Goal: Find specific page/section: Find specific page/section

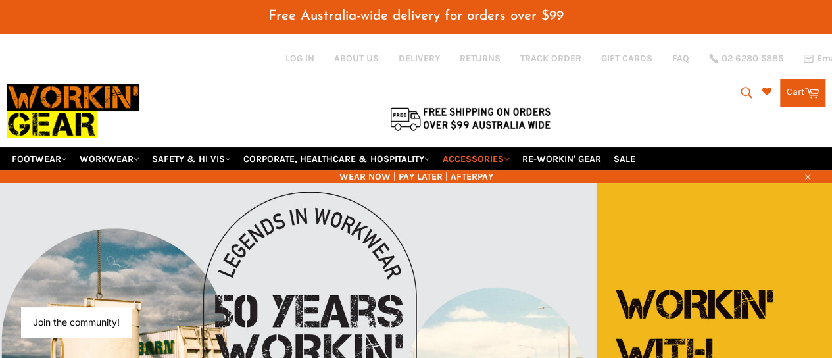
drag, startPoint x: 3, startPoint y: 137, endPoint x: 513, endPoint y: 139, distance: 510.1
click at [513, 147] on div "Menu Site navigation FOOTWEAR FOOTWEAR All MENS BOOTS STEEL CAP BOOTS" at bounding box center [416, 158] width 832 height 23
copy ul "FOOTWEAR FOOTWEAR All MENS BOOTS STEEL CAP BOOTS COMPOSITE TOE LACE UP & BOA PU…"
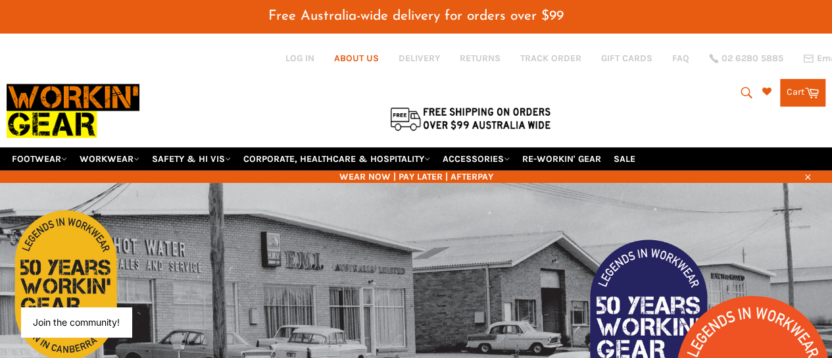
click at [358, 59] on link "ABOUT US" at bounding box center [356, 58] width 45 height 12
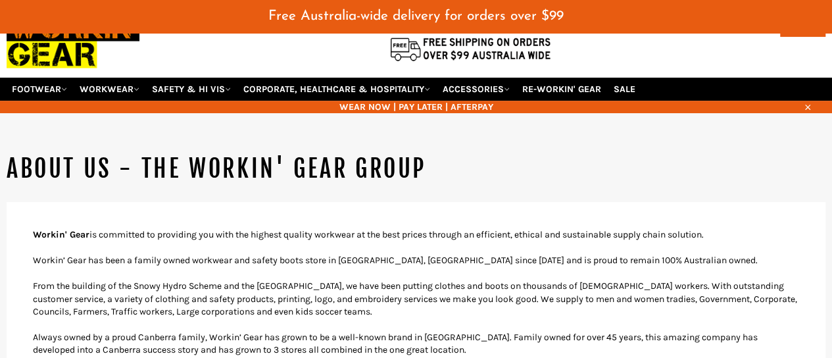
scroll to position [131, 0]
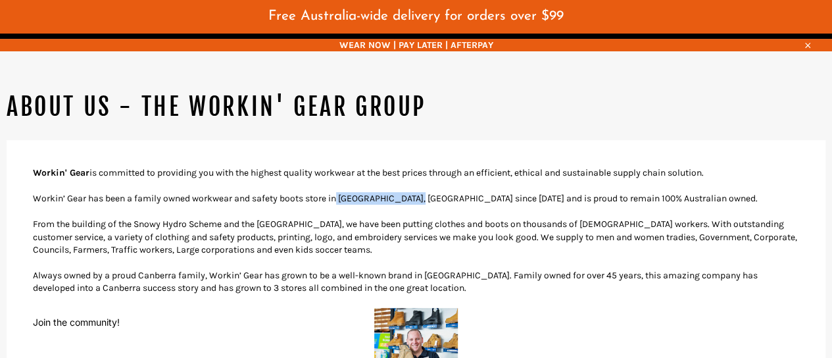
drag, startPoint x: 423, startPoint y: 184, endPoint x: 340, endPoint y: 185, distance: 82.8
click at [340, 192] on p "Workin’ Gear has been a family owned workwear and safety boots store in [GEOGRA…" at bounding box center [416, 198] width 766 height 12
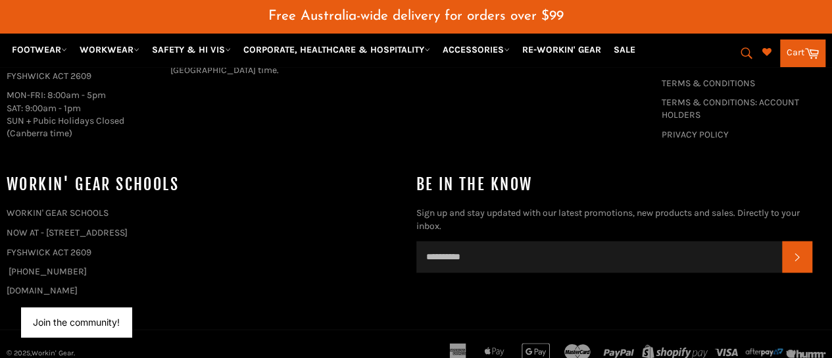
scroll to position [1028, 0]
drag, startPoint x: 93, startPoint y: 236, endPoint x: 47, endPoint y: 214, distance: 51.2
click at [47, 214] on div "WORKIN' GEAR SCHOOLS NOW AT - [STREET_ADDRESS] (02) 6255 1029 [DOMAIN_NAME]" at bounding box center [205, 250] width 396 height 89
copy div "[STREET_ADDRESS]"
